Goal: Check status: Check status

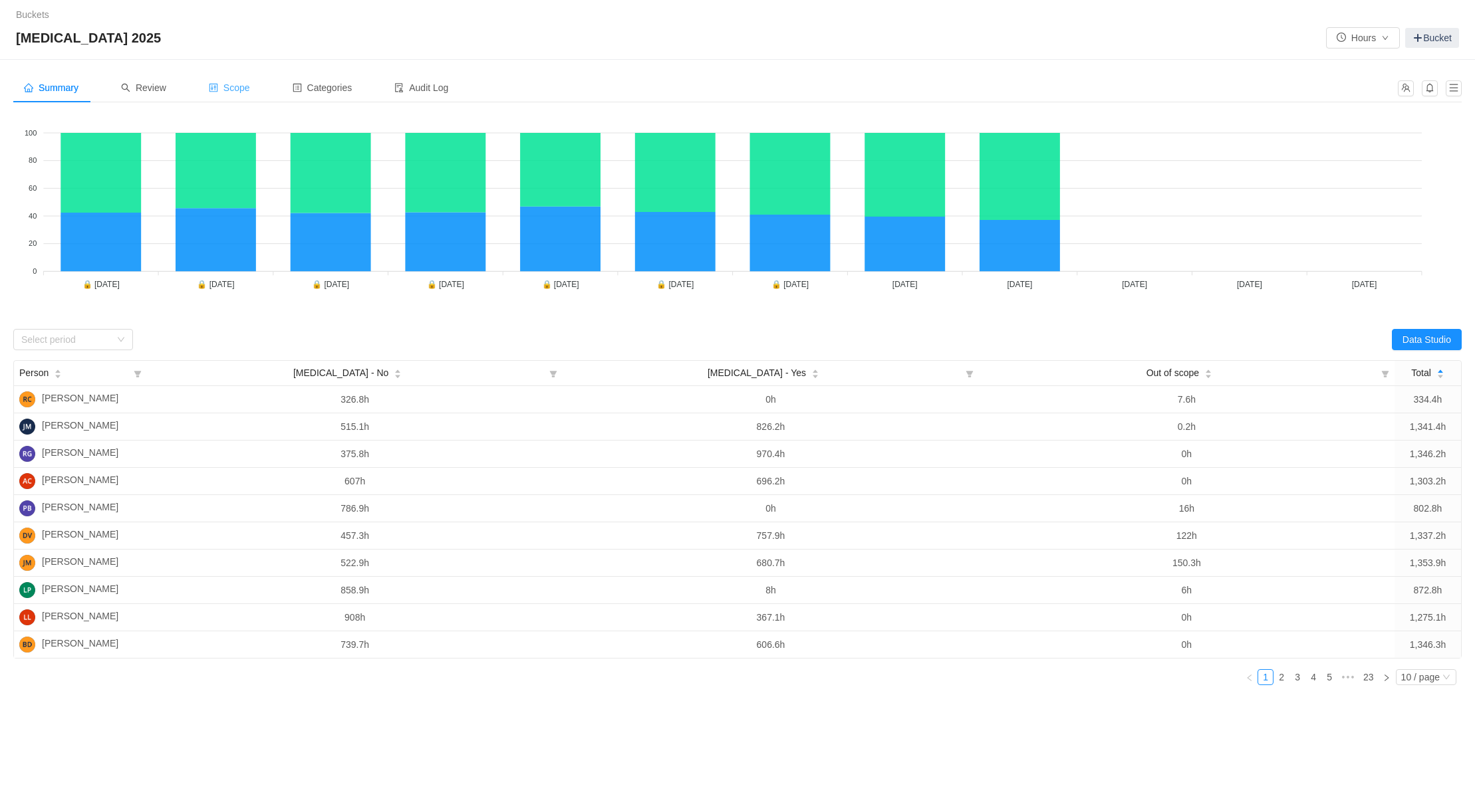
click at [236, 92] on span "Scope" at bounding box center [228, 88] width 41 height 11
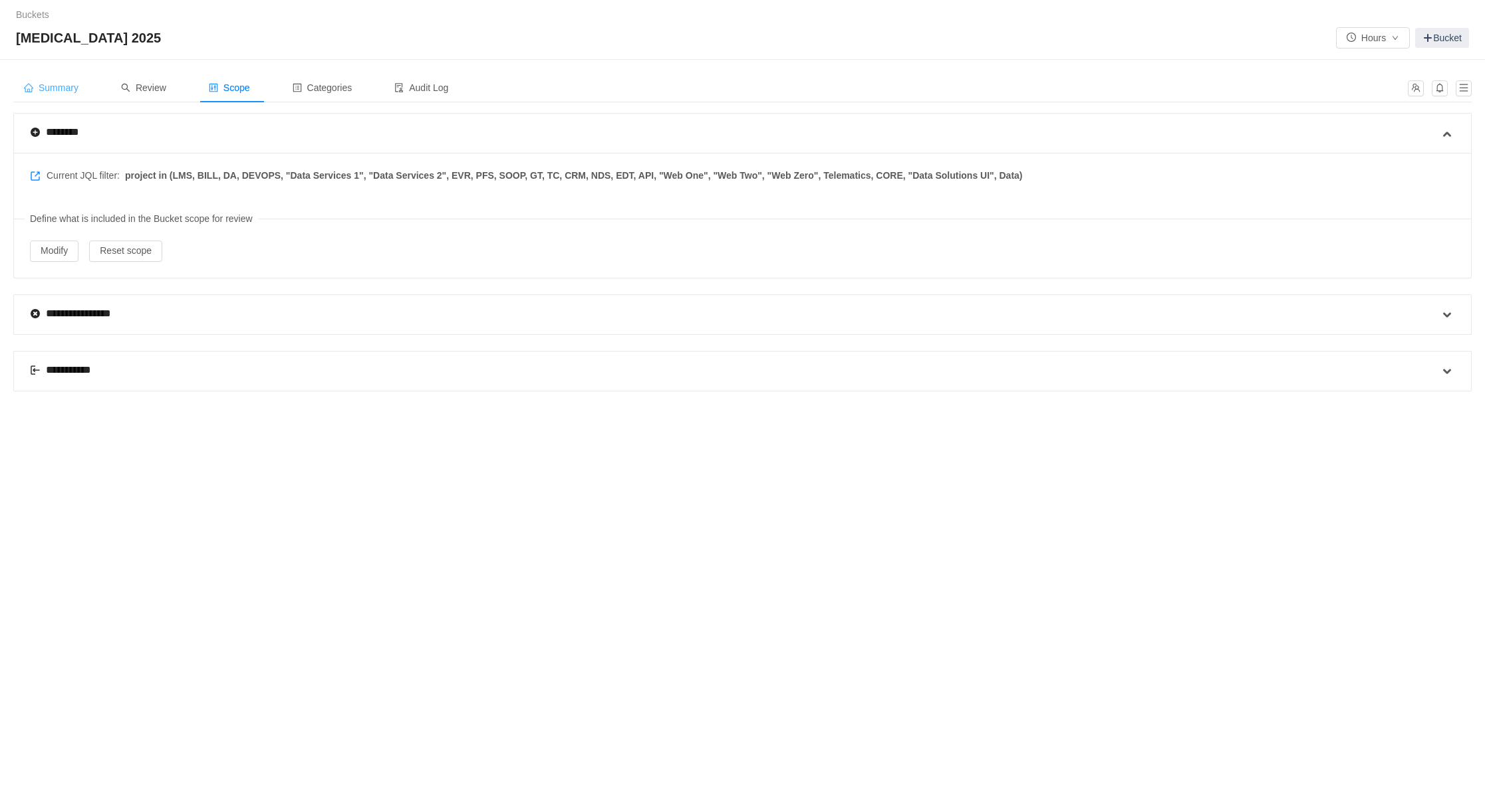
click at [61, 90] on span "Summary" at bounding box center [51, 88] width 54 height 11
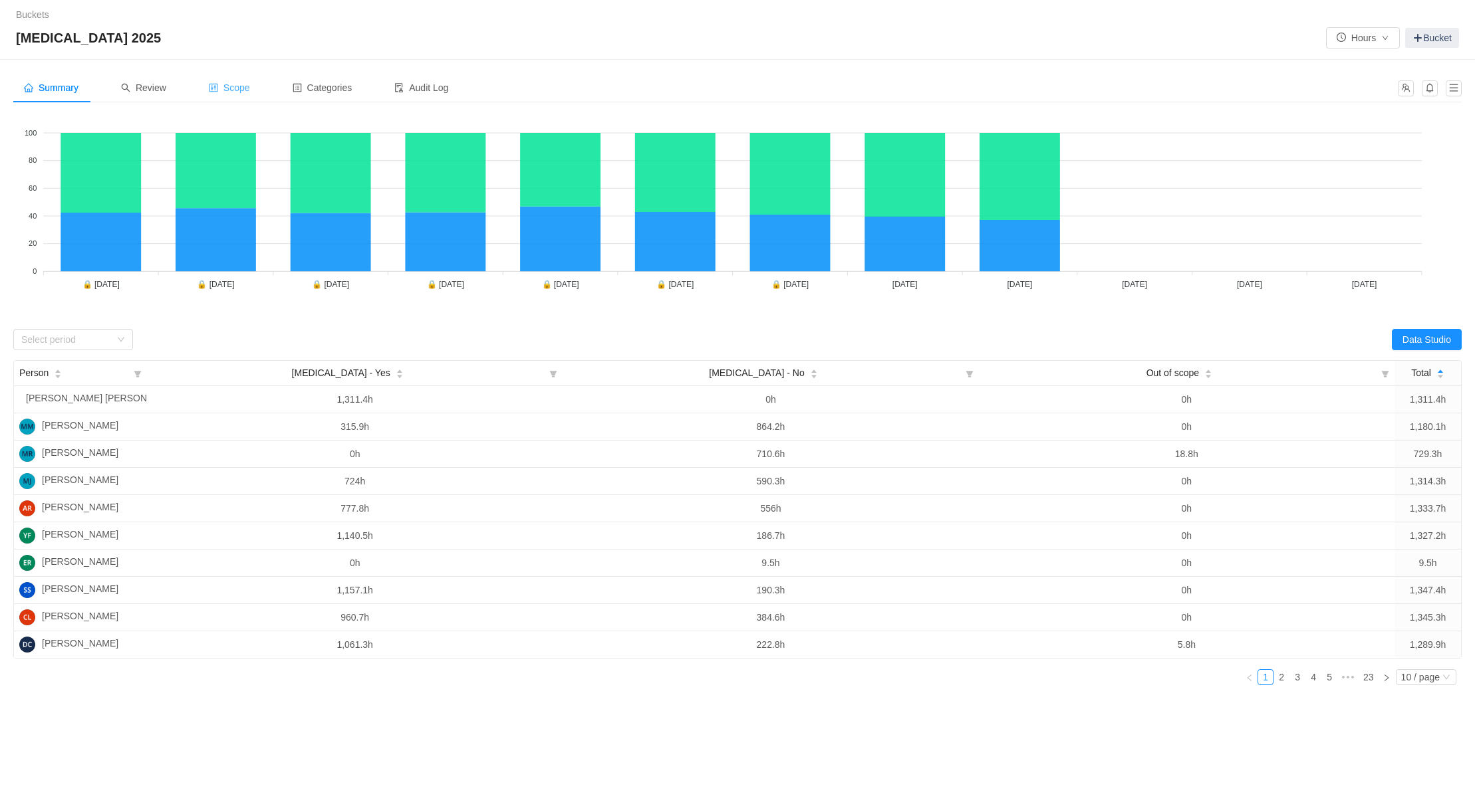
click at [239, 83] on span "Scope" at bounding box center [228, 88] width 41 height 11
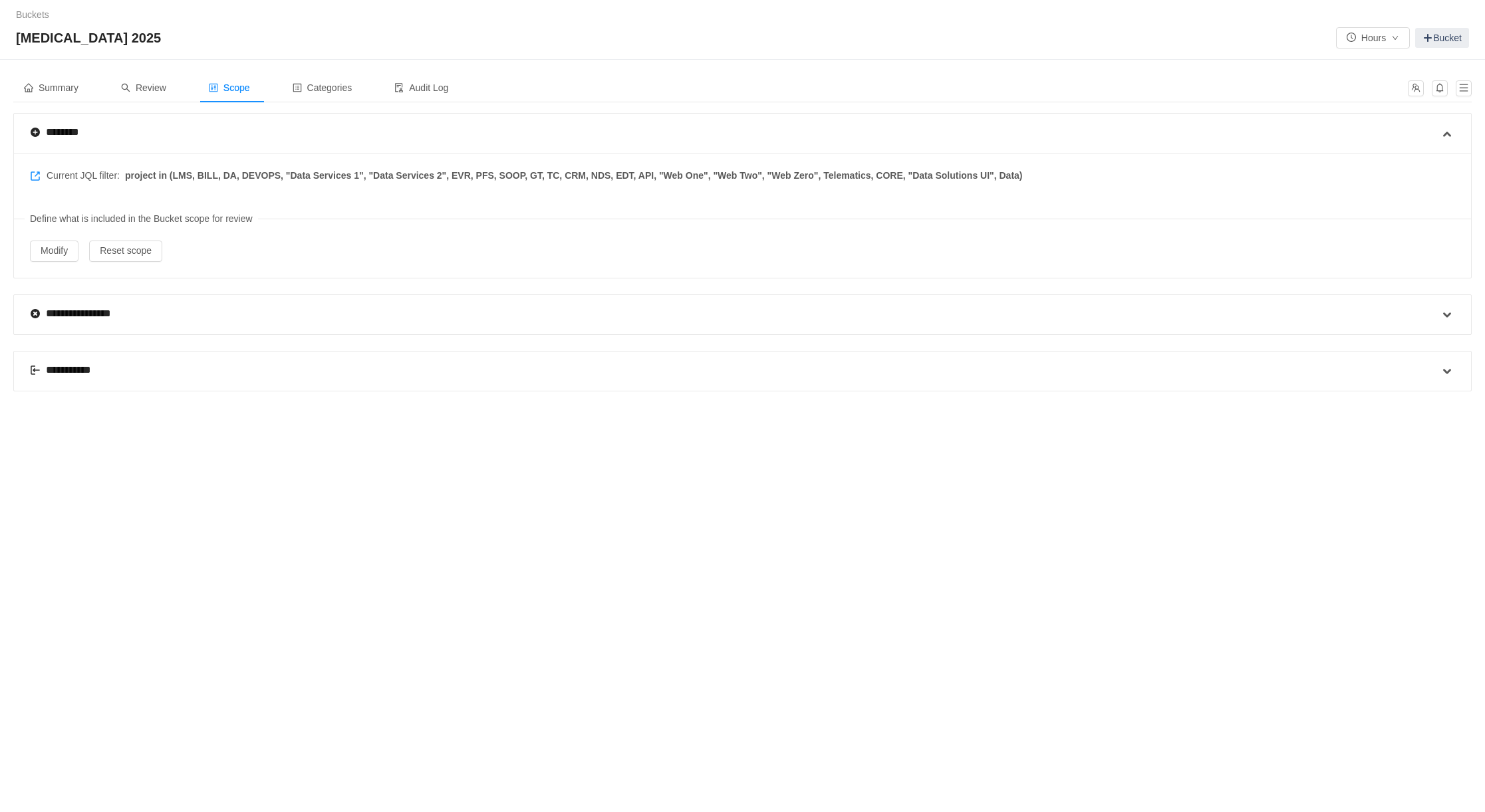
click at [73, 372] on div "**********" at bounding box center [65, 371] width 72 height 16
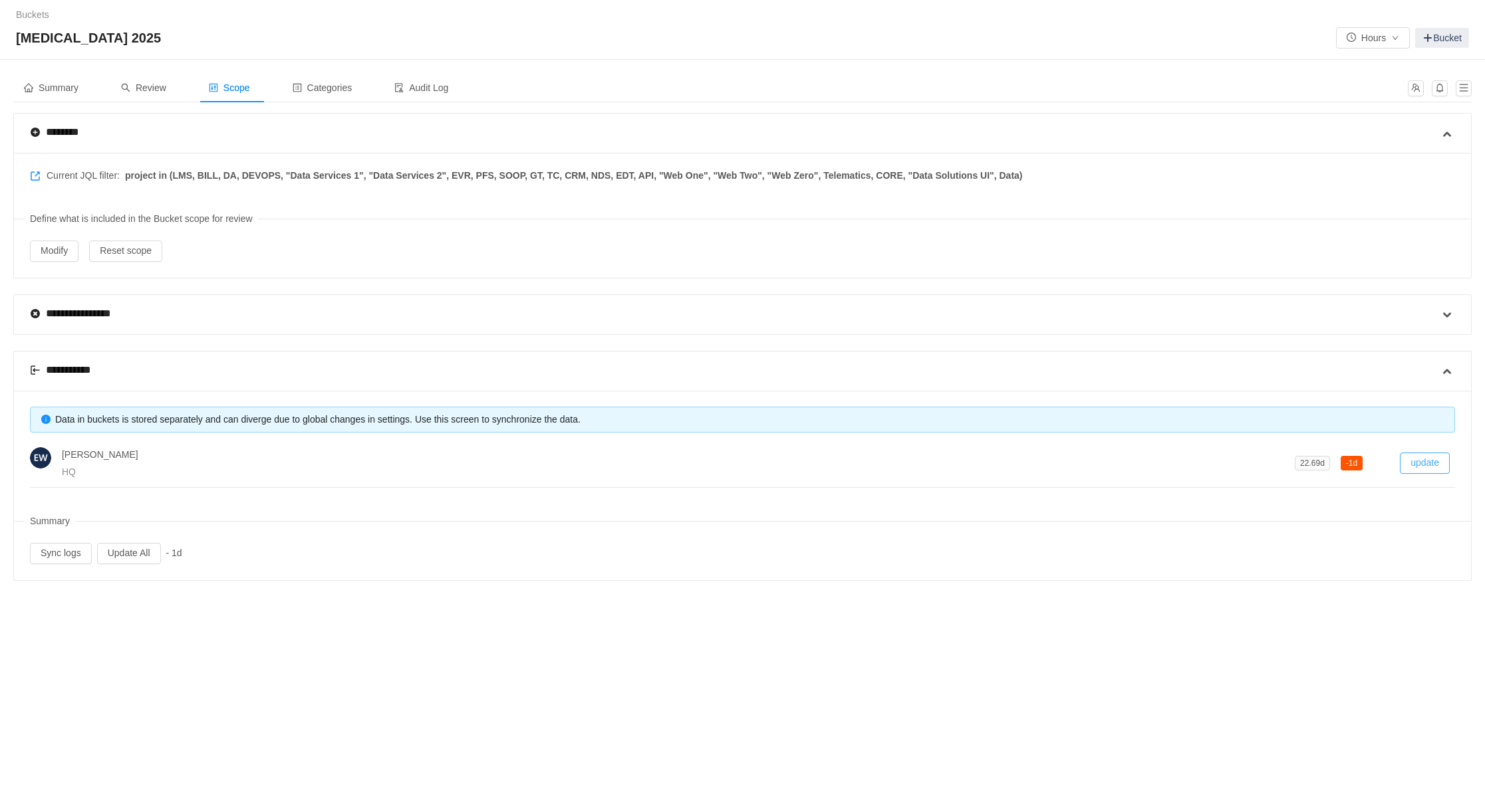
click at [1414, 456] on button "update" at bounding box center [1424, 462] width 50 height 21
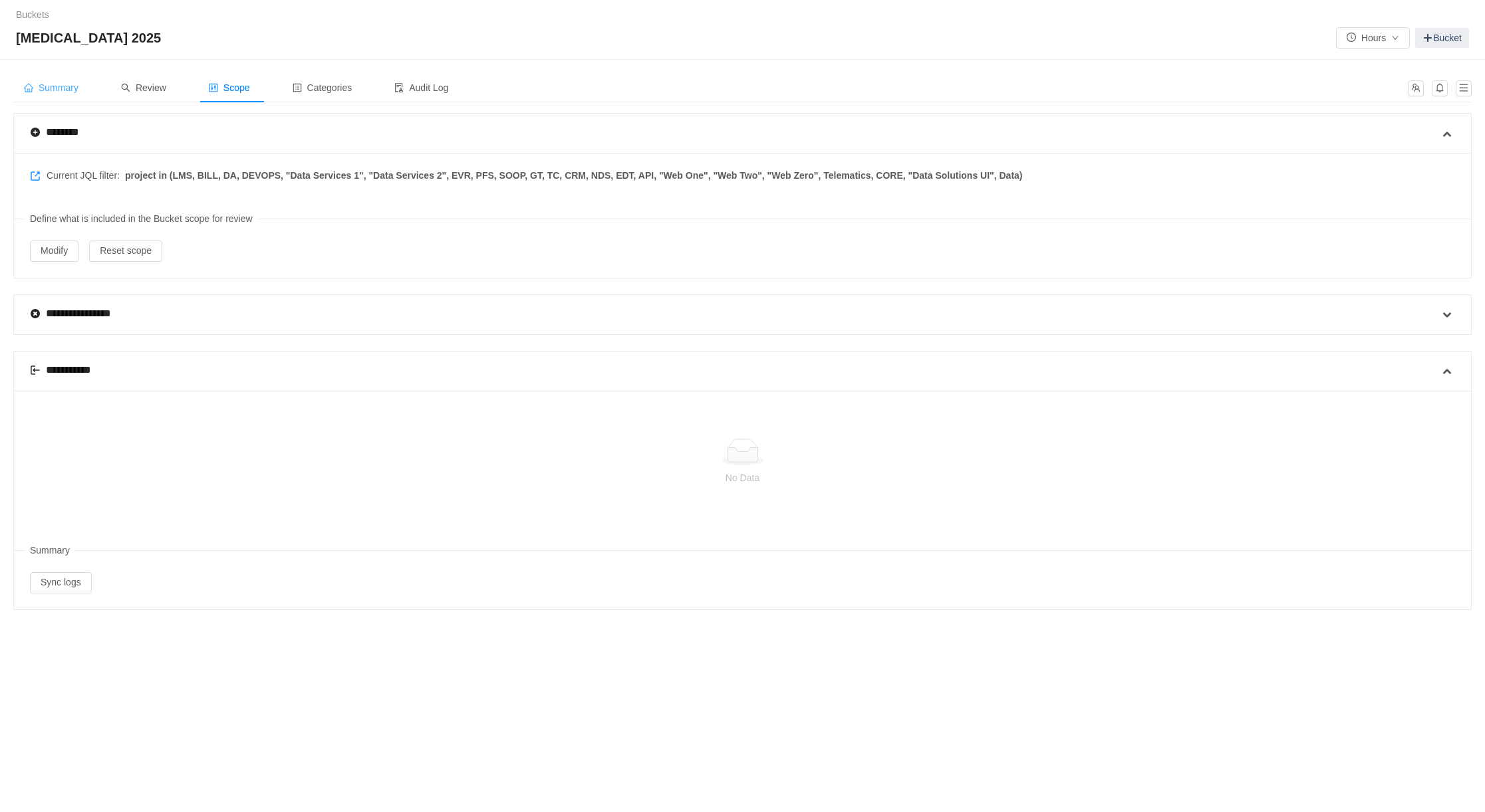
click at [71, 86] on span "Summary" at bounding box center [51, 88] width 54 height 11
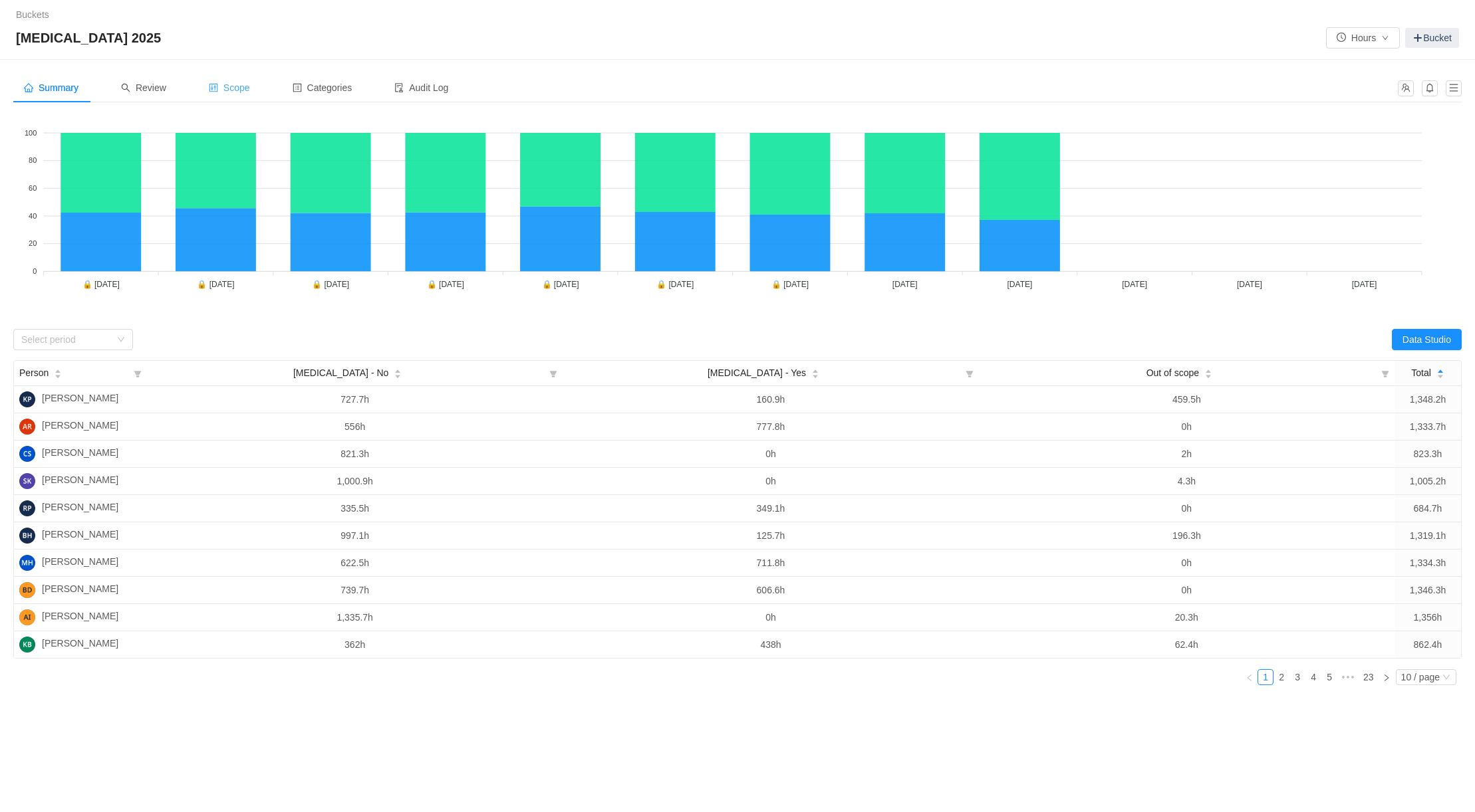
click at [232, 82] on span "Scope" at bounding box center [228, 88] width 41 height 11
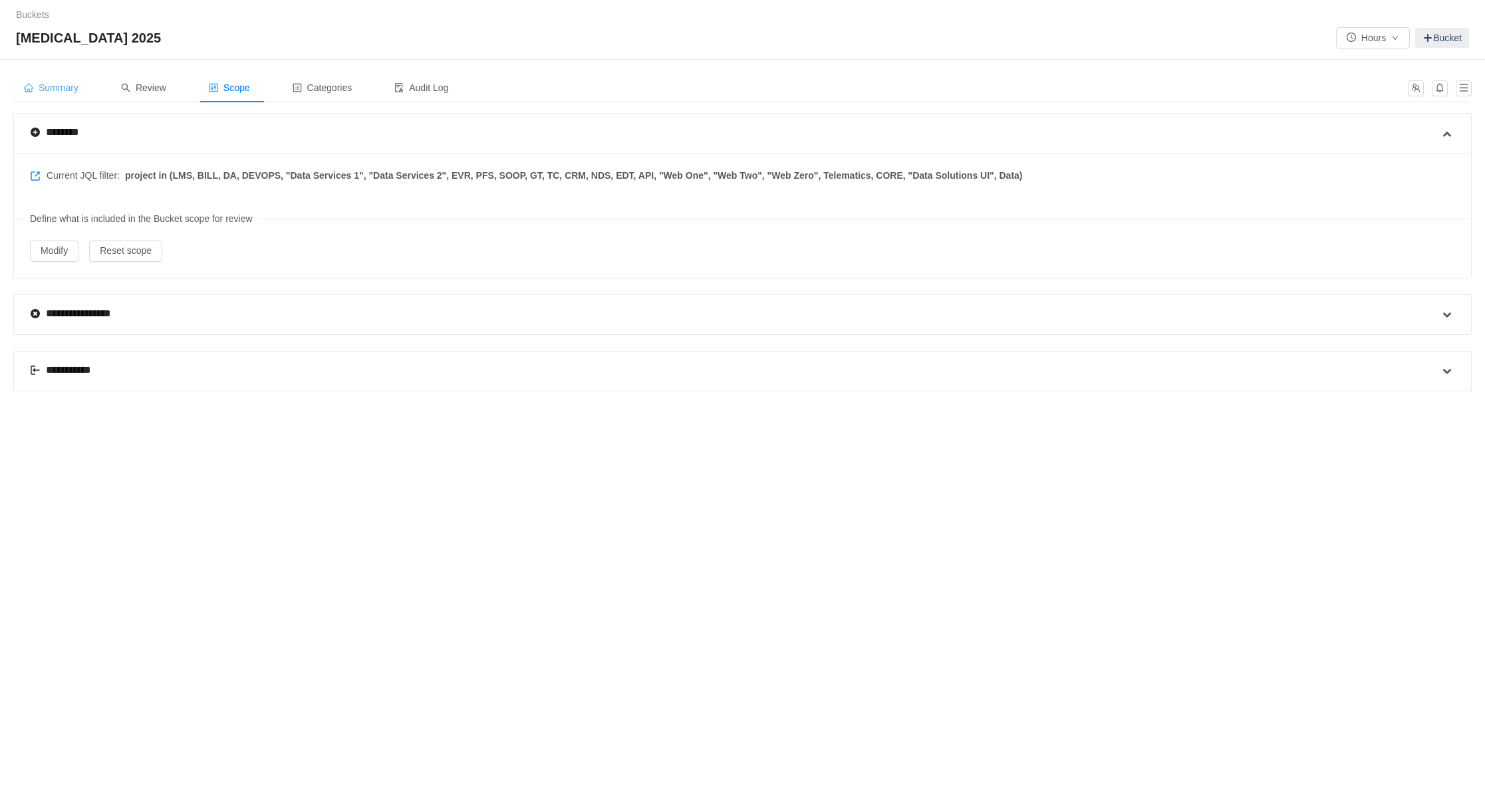
click at [63, 82] on span "Summary" at bounding box center [51, 88] width 54 height 11
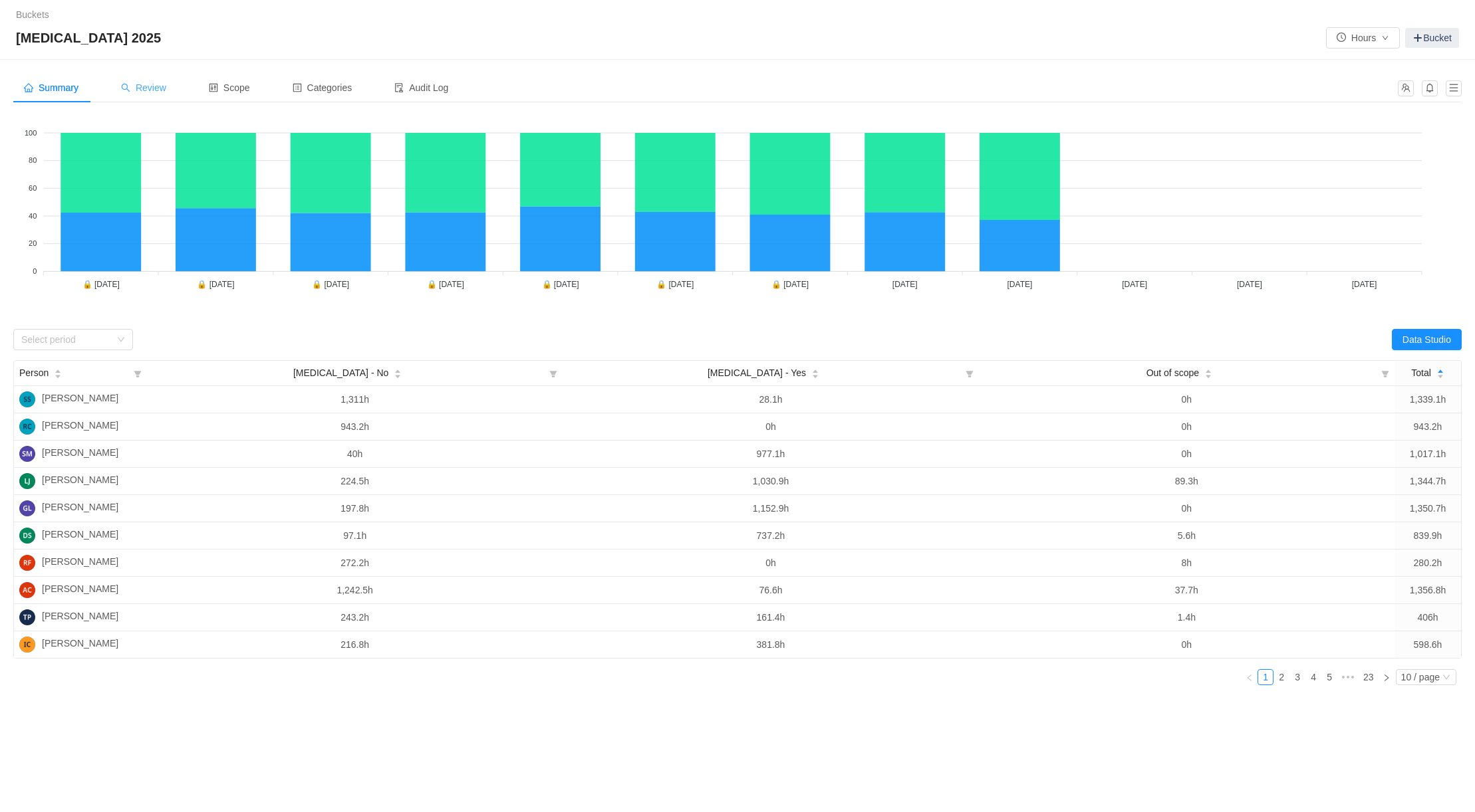
click at [157, 90] on span "Review" at bounding box center [143, 88] width 45 height 11
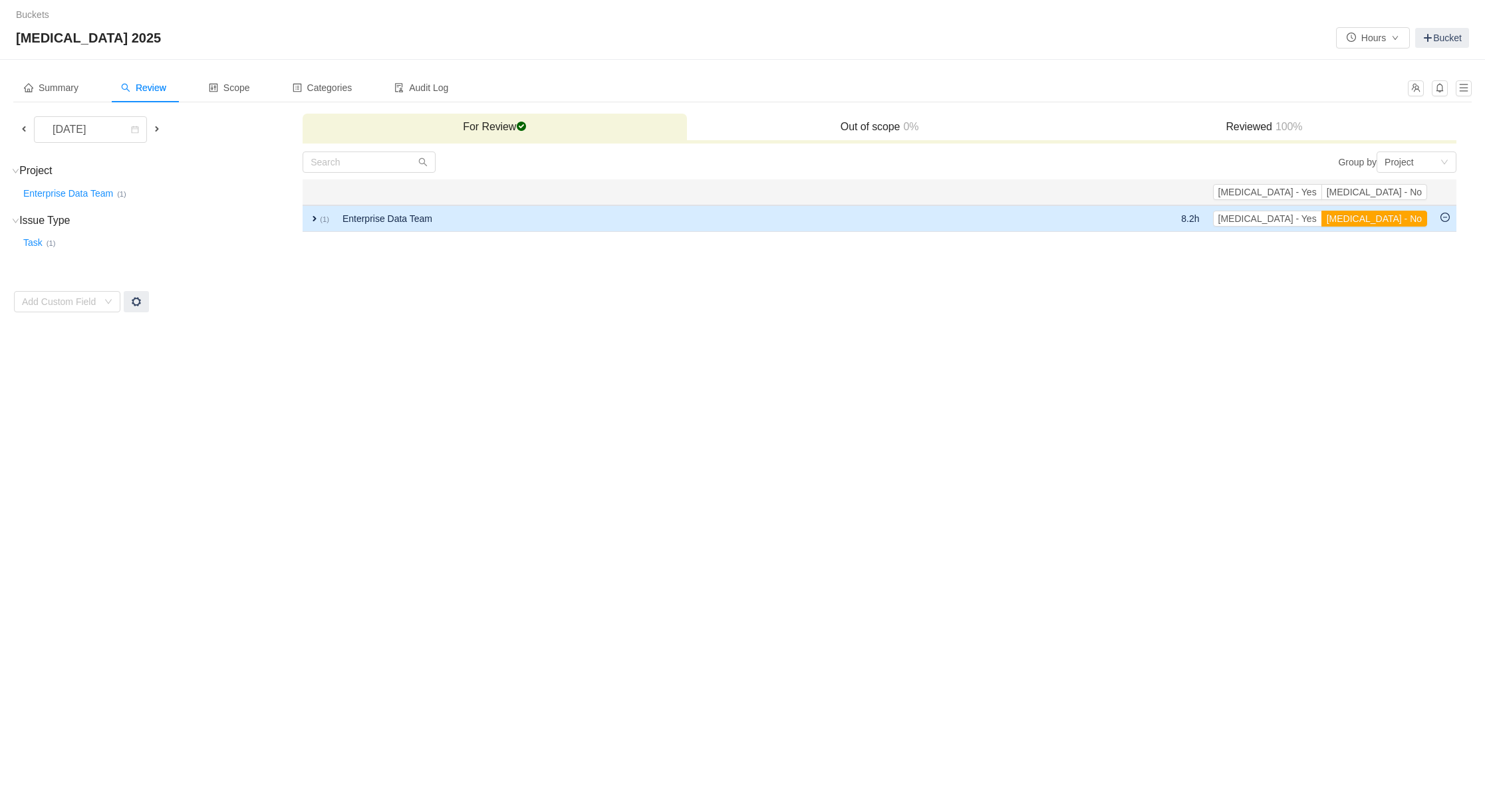
click at [314, 220] on span "expand" at bounding box center [315, 218] width 11 height 11
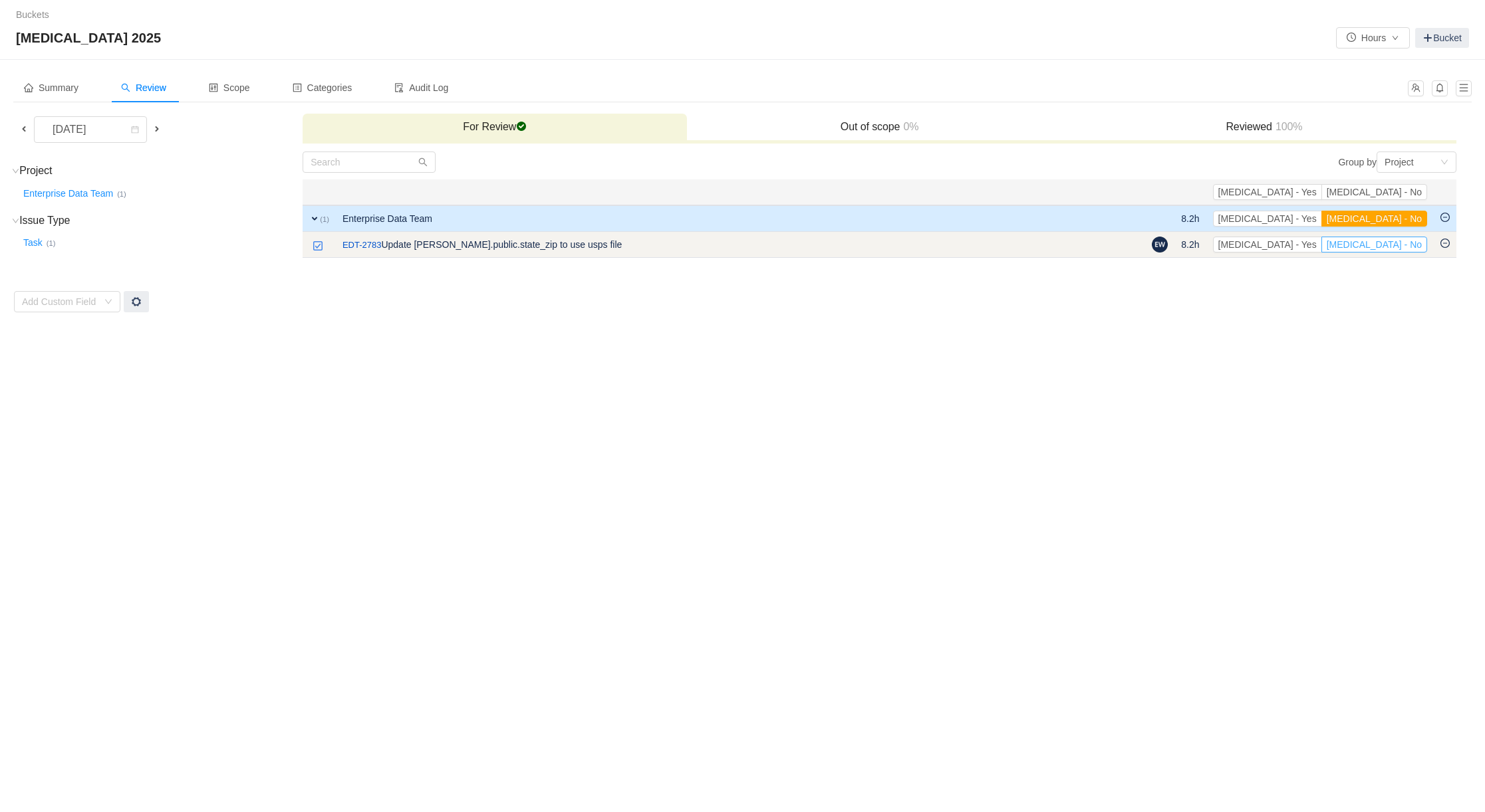
click at [1391, 244] on button "[MEDICAL_DATA] - No" at bounding box center [1373, 245] width 106 height 16
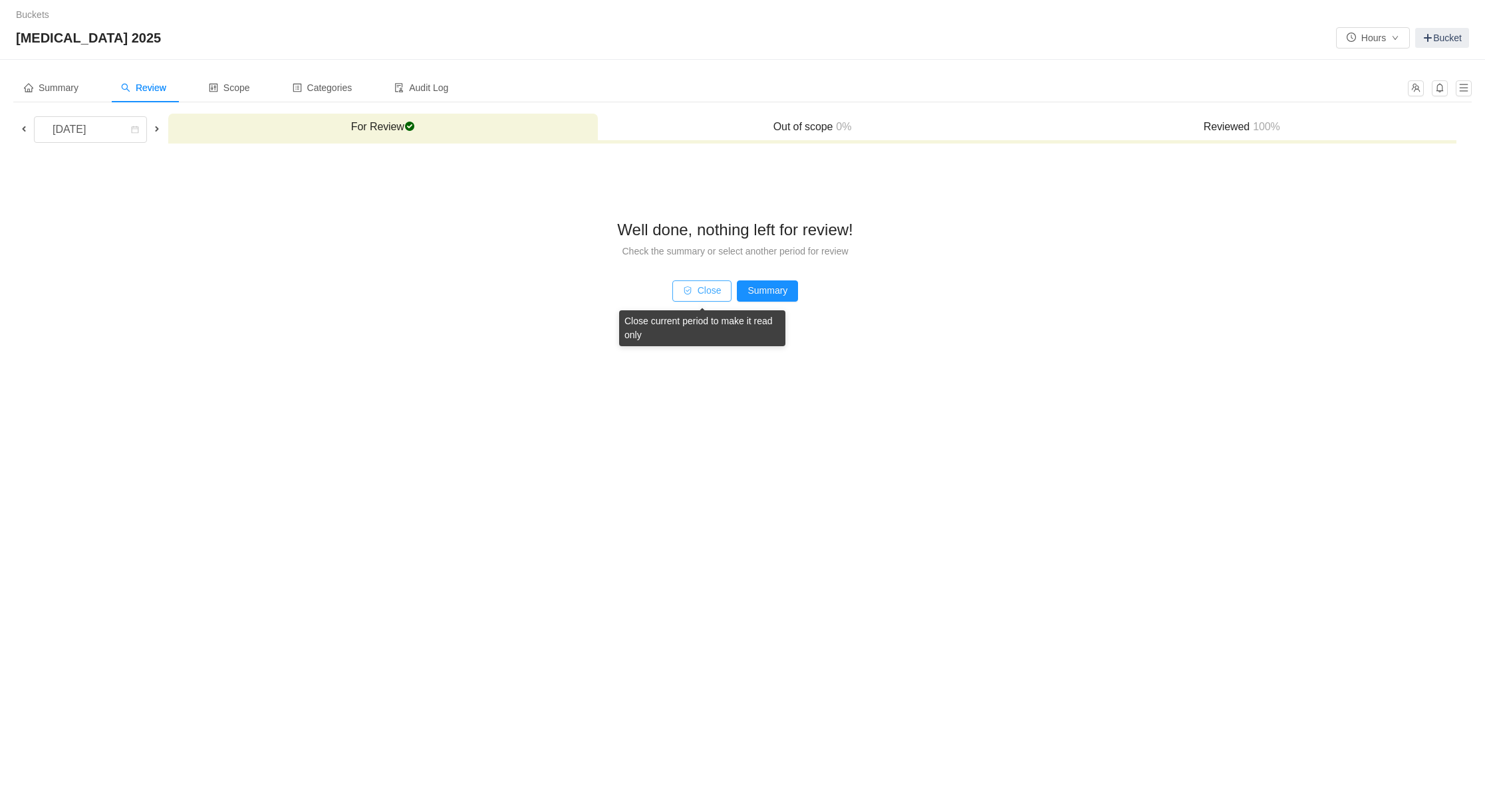
click at [704, 293] on button "Close" at bounding box center [702, 290] width 60 height 21
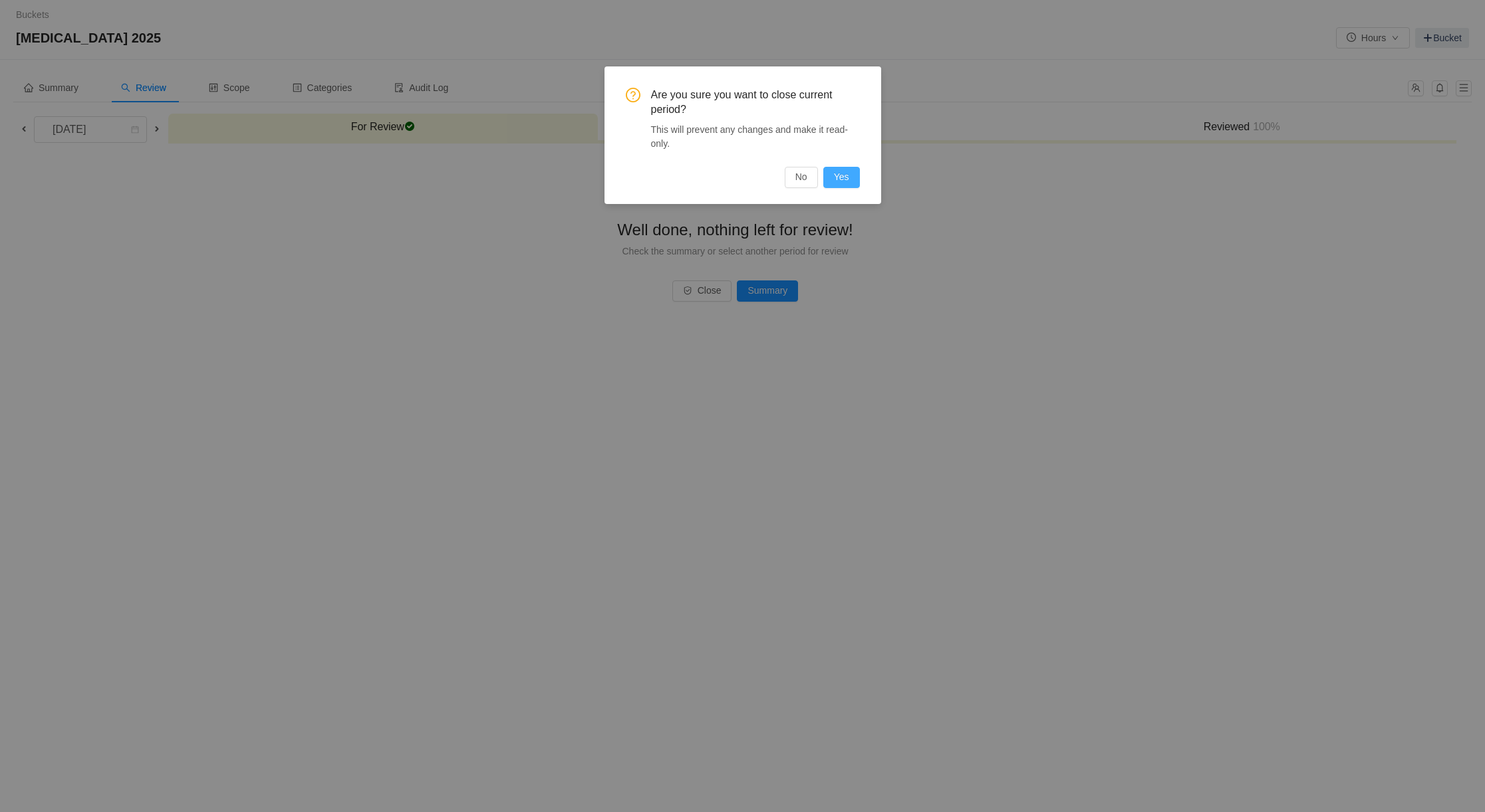
click at [844, 177] on button "Yes" at bounding box center [841, 177] width 36 height 21
